Goal: Find specific page/section: Find specific page/section

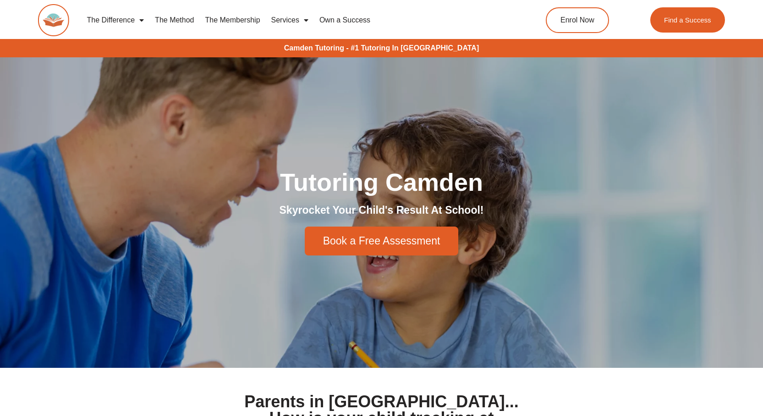
click at [249, 164] on div "Tutoring Camden Skyrocket Your Child's Result At School! Book a Free Assessment" at bounding box center [382, 212] width 523 height 310
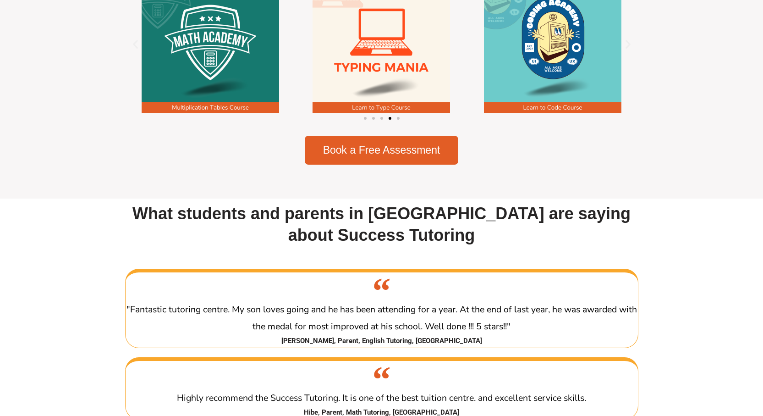
scroll to position [1359, 0]
